Goal: Transaction & Acquisition: Book appointment/travel/reservation

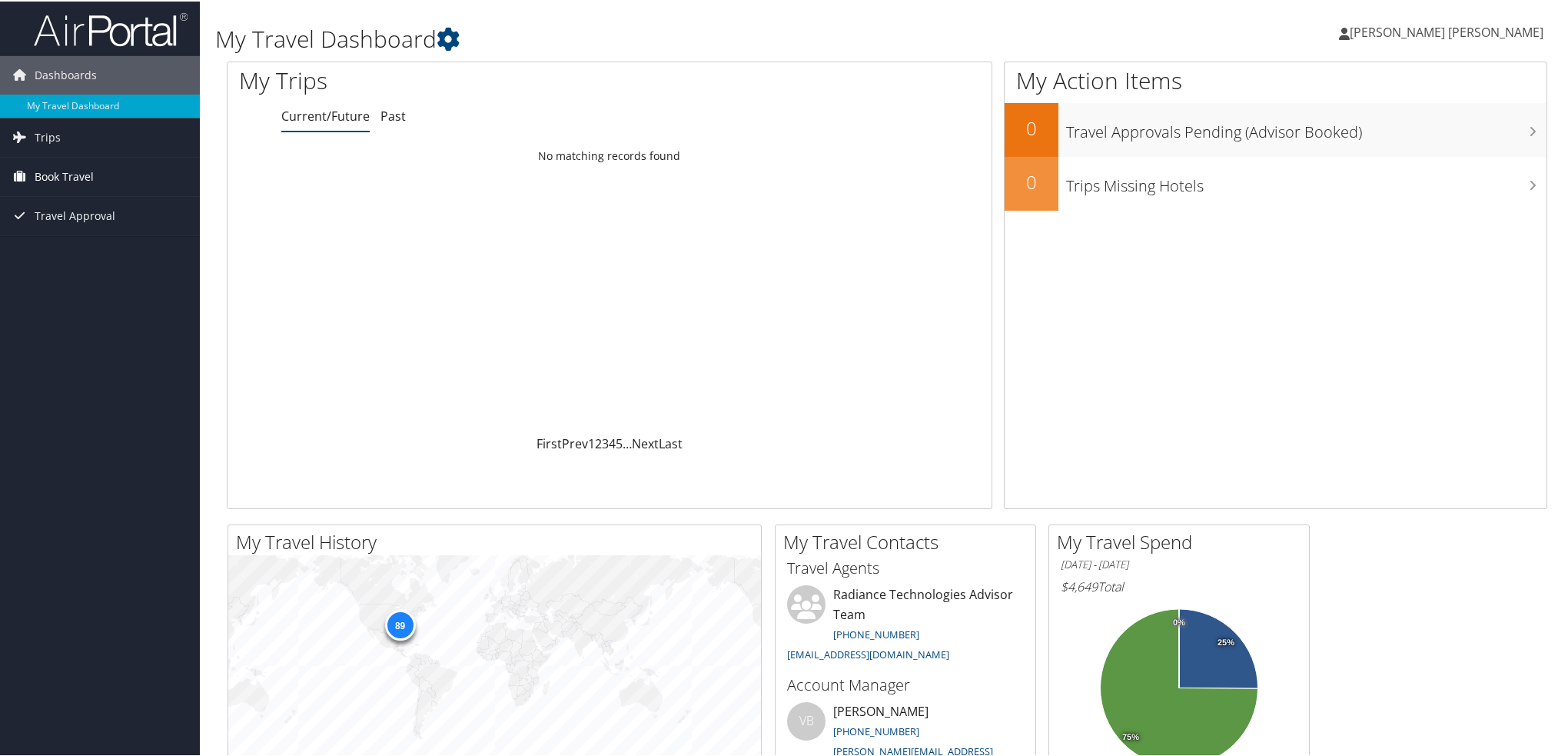
click at [80, 172] on span "Book Travel" at bounding box center [64, 175] width 59 height 39
click at [83, 248] on link "Book/Manage Online Trips" at bounding box center [100, 253] width 200 height 23
